Goal: Transaction & Acquisition: Subscribe to service/newsletter

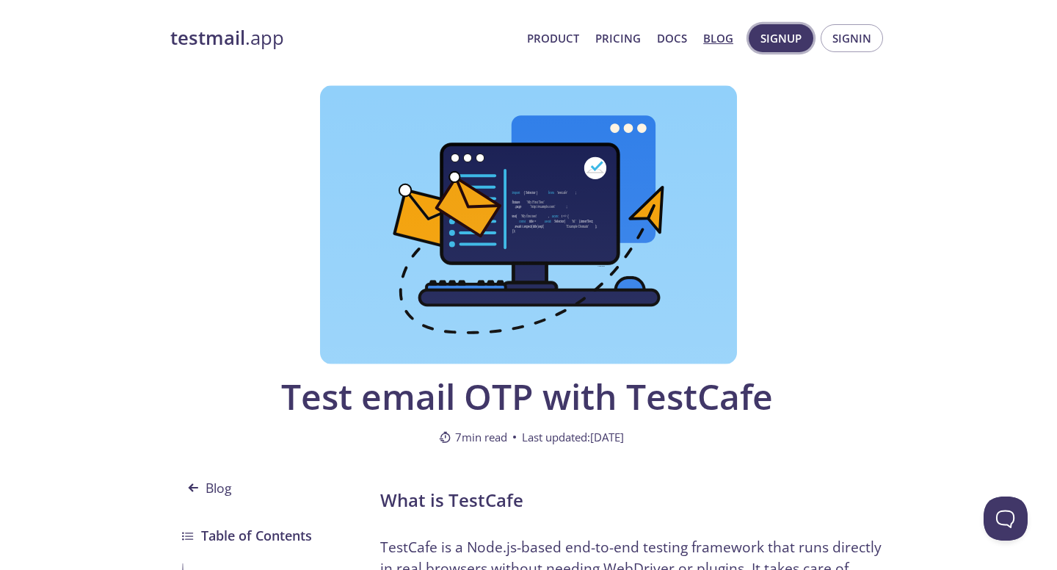
click at [785, 41] on span "Signup" at bounding box center [781, 38] width 41 height 19
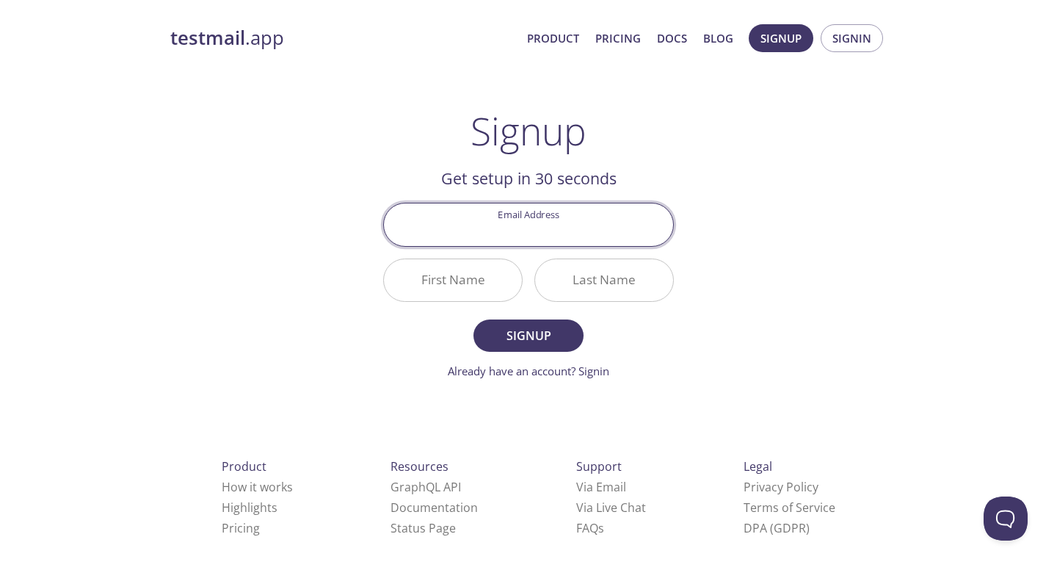
click at [601, 236] on input "Email Address" at bounding box center [528, 224] width 289 height 42
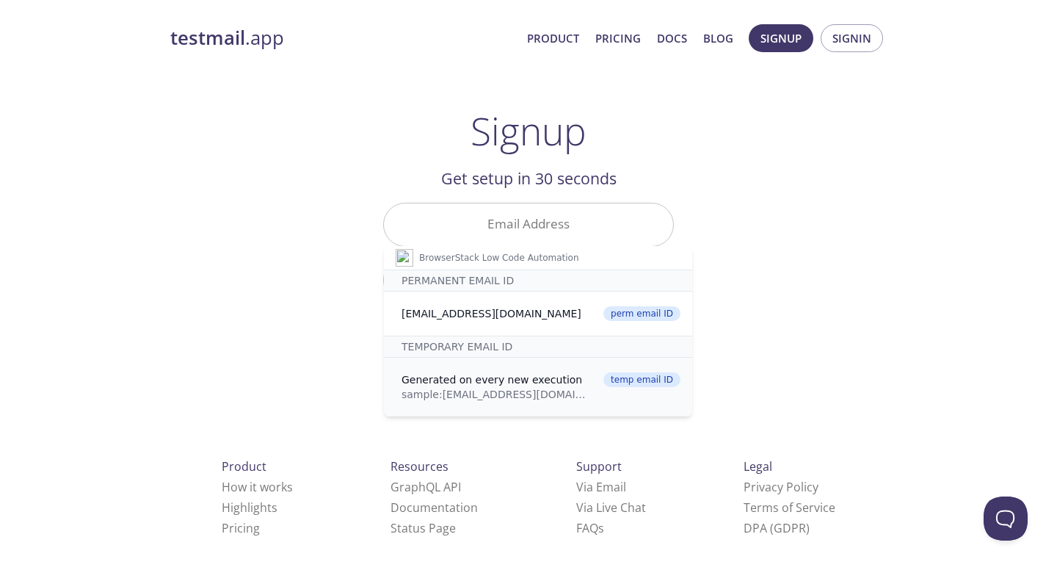
click at [526, 377] on div "Generated on every new execution" at bounding box center [498, 379] width 192 height 15
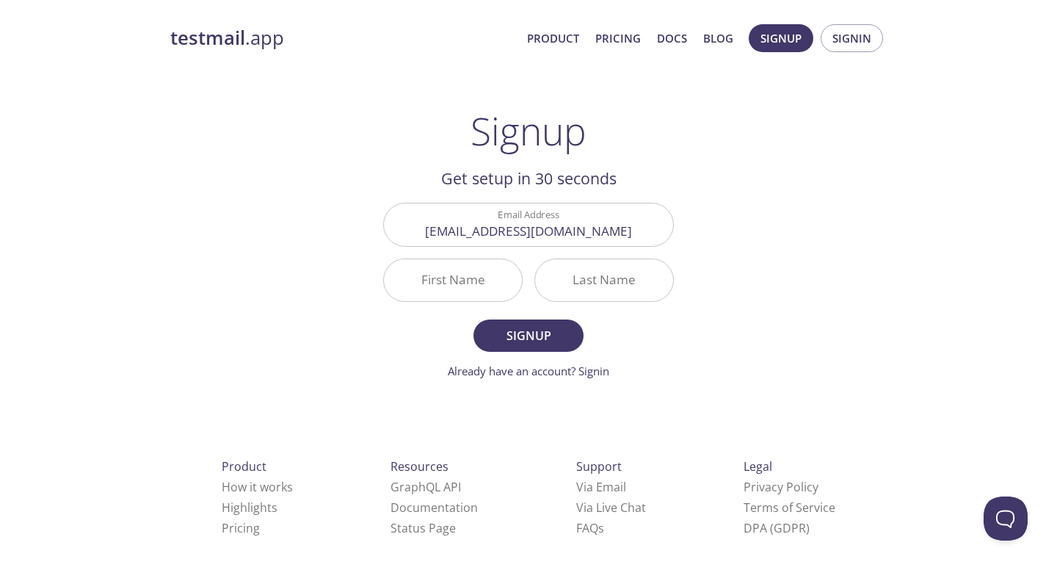
click at [460, 293] on input "First Name" at bounding box center [453, 280] width 138 height 42
type input "Bbb"
click at [592, 289] on input "Last Name" at bounding box center [604, 280] width 138 height 42
type input "ccc"
click at [549, 335] on span "Signup" at bounding box center [529, 335] width 78 height 21
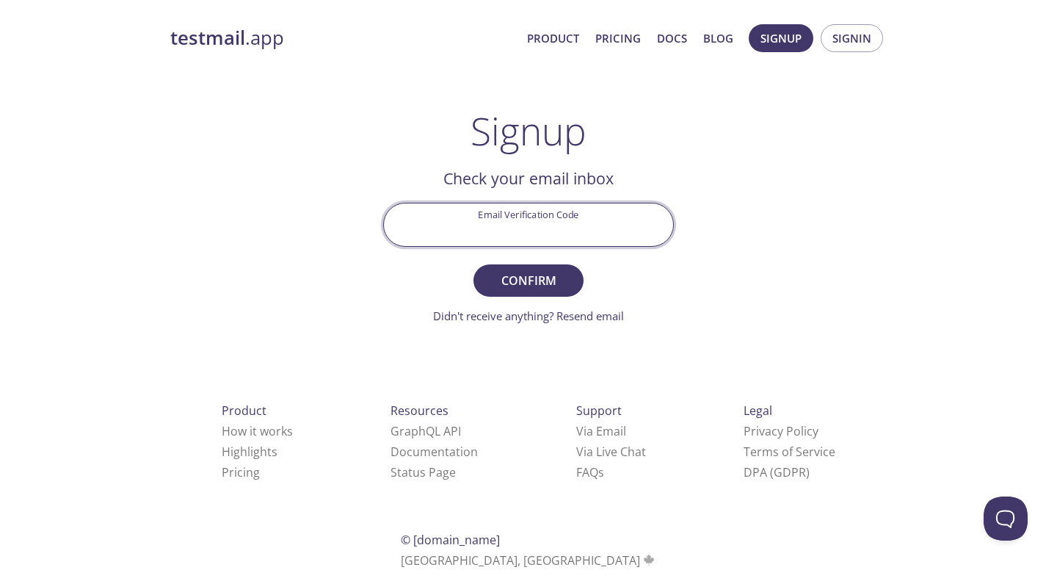
click at [478, 221] on input "Email Verification Code" at bounding box center [528, 224] width 289 height 42
type input "HXD615H"
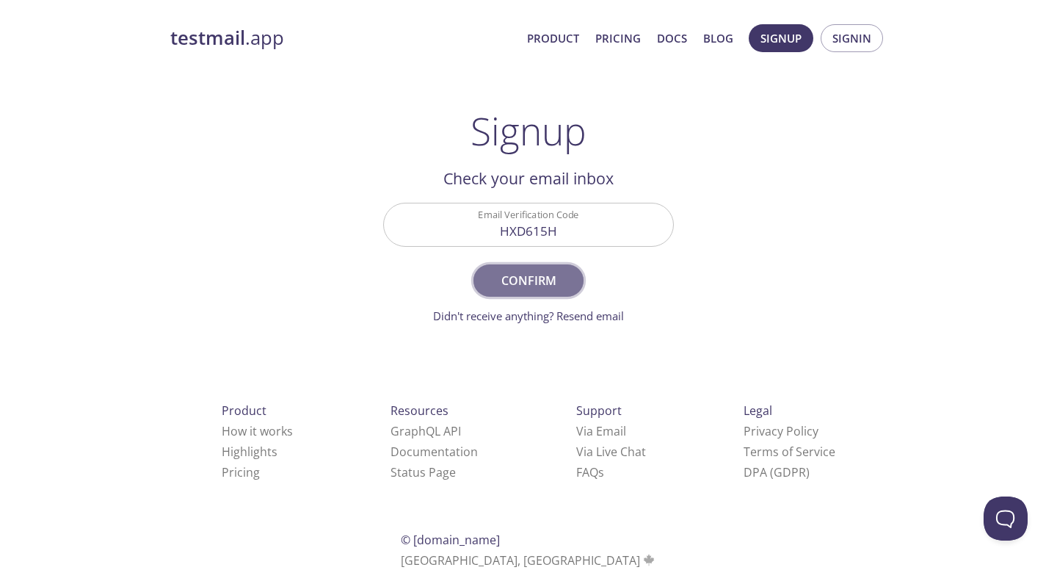
click at [552, 283] on span "Confirm" at bounding box center [529, 280] width 78 height 21
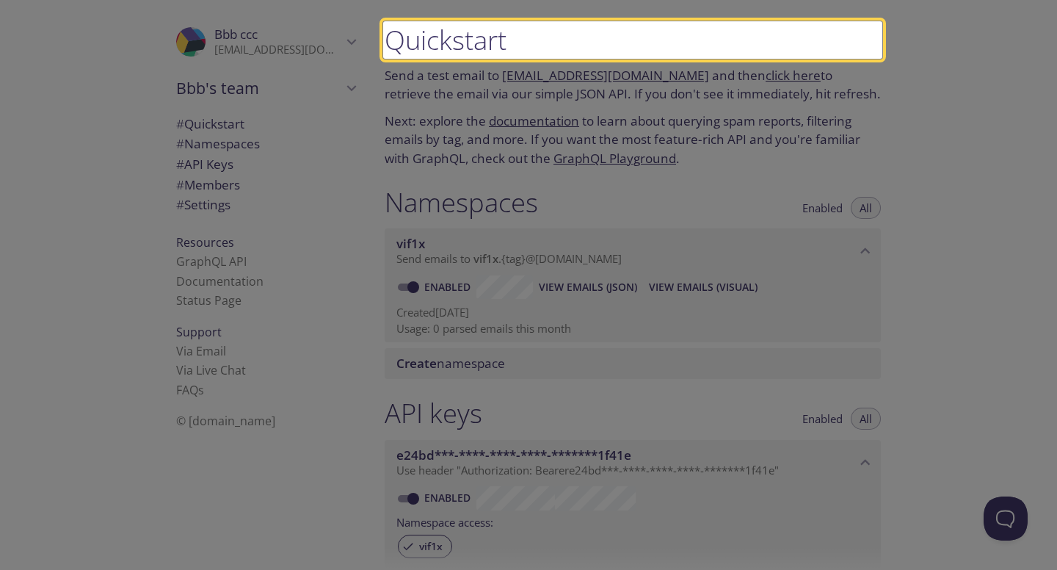
click at [475, 37] on low-code-highlight at bounding box center [632, 39] width 499 height 37
